Goal: Feedback & Contribution: Leave review/rating

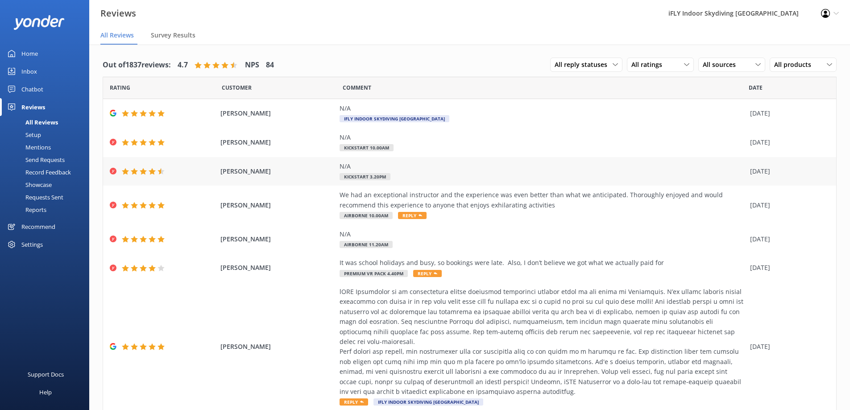
click at [252, 175] on span "CHRIS MILLER" at bounding box center [277, 171] width 115 height 10
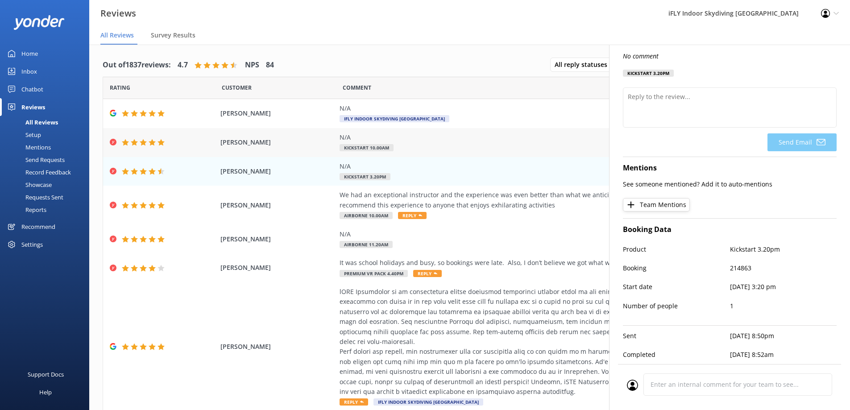
click at [400, 138] on div "N/A" at bounding box center [543, 138] width 406 height 10
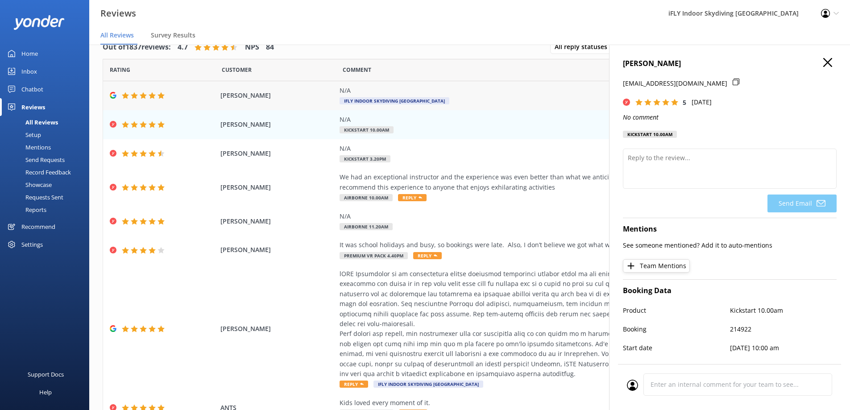
click at [414, 91] on div "N/A" at bounding box center [543, 91] width 406 height 10
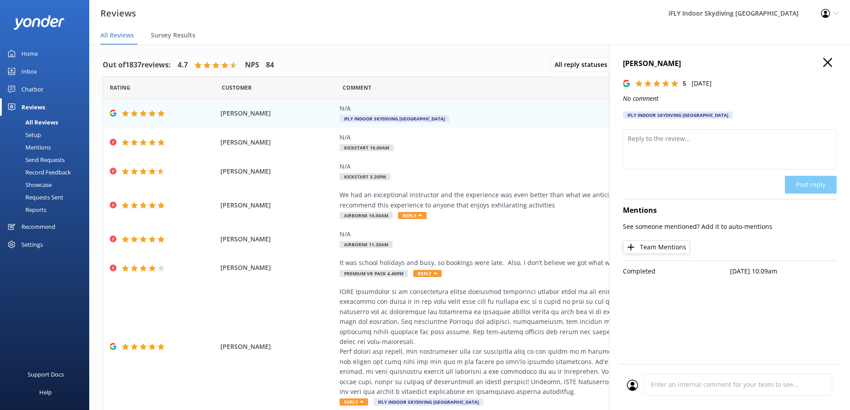
click at [832, 60] on icon "button" at bounding box center [827, 62] width 9 height 9
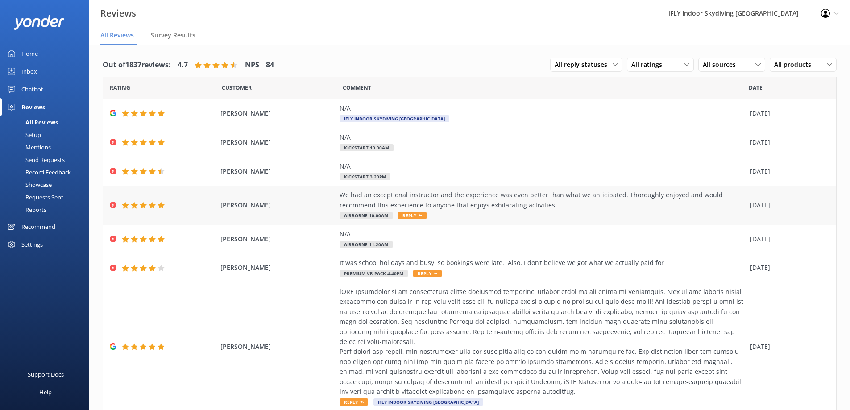
click at [498, 196] on div "We had an exceptional instructor and the experience was even better than what w…" at bounding box center [543, 200] width 406 height 20
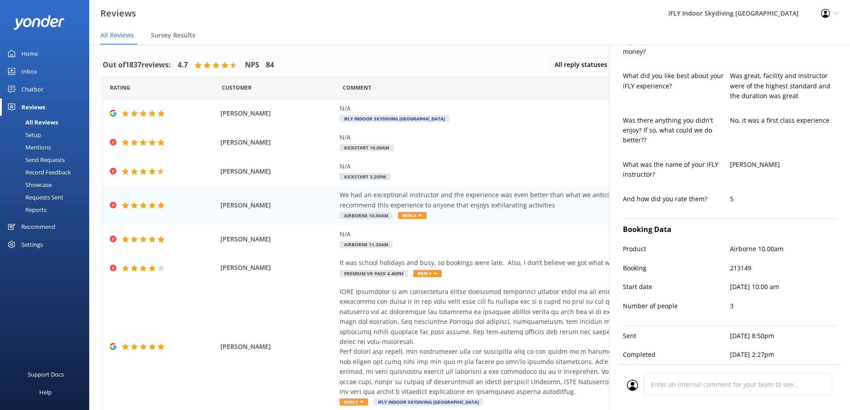
type textarea "Thank you so much for your wonderful review, Robert! We're thrilled to hear you…"
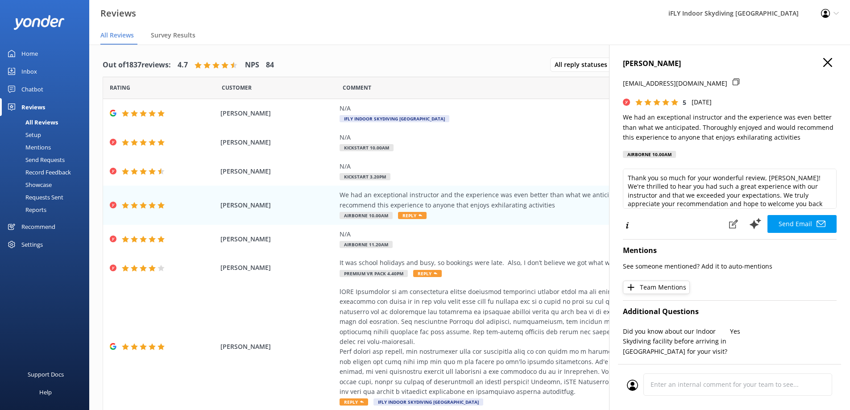
click at [824, 62] on icon "button" at bounding box center [827, 62] width 9 height 9
